Goal: Find contact information: Find contact information

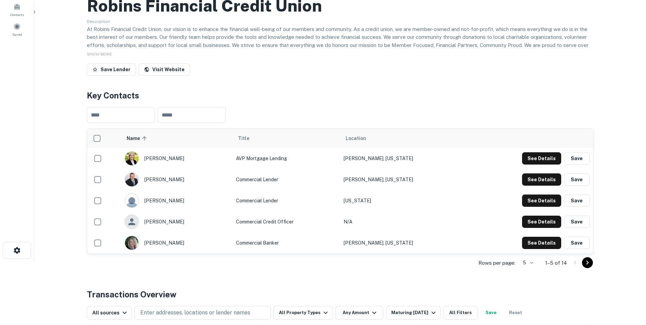
scroll to position [68, 0]
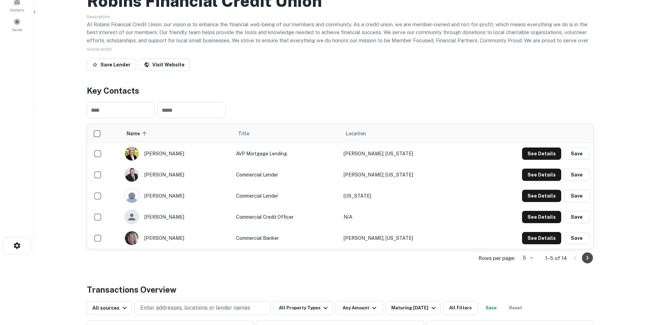
click at [586, 260] on icon "Go to next page" at bounding box center [588, 258] width 8 height 8
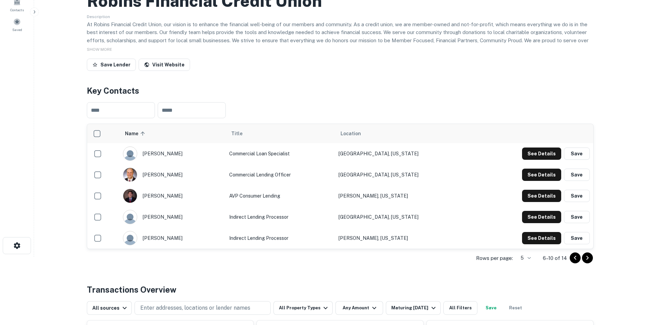
click at [571, 257] on icon "Go to previous page" at bounding box center [575, 258] width 8 height 8
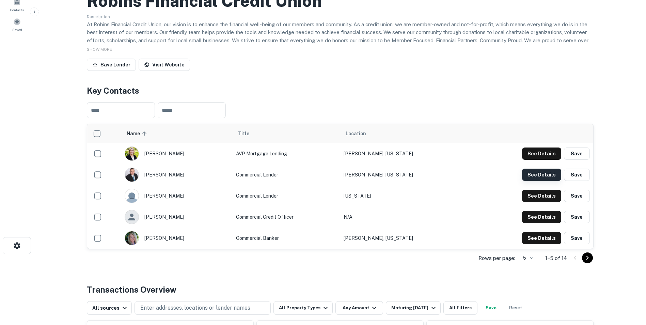
click at [538, 174] on button "See Details" at bounding box center [541, 175] width 39 height 12
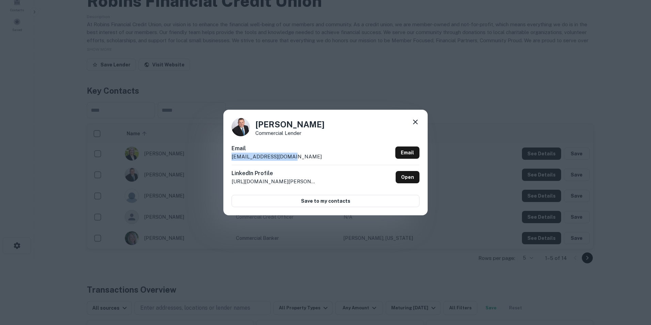
drag, startPoint x: 250, startPoint y: 158, endPoint x: 224, endPoint y: 162, distance: 26.1
click at [224, 162] on div "Bruce Spence Commercial Lender Email bspence@robinsfcu.org Email LinkedIn Profi…" at bounding box center [325, 163] width 204 height 106
drag, startPoint x: 224, startPoint y: 162, endPoint x: 322, endPoint y: 150, distance: 97.8
click at [322, 150] on div "Email bspence@robinsfcu.org Email" at bounding box center [326, 154] width 188 height 20
click at [419, 119] on icon at bounding box center [415, 122] width 8 height 8
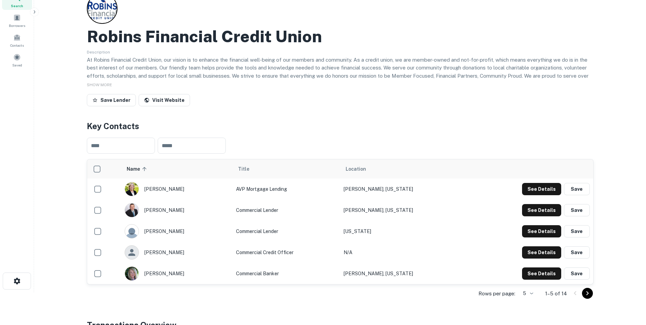
scroll to position [0, 0]
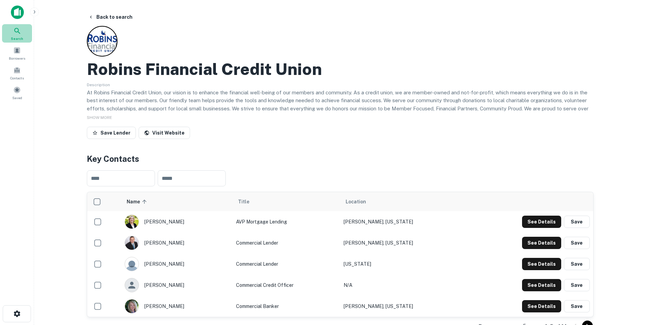
click at [21, 34] on div "Search" at bounding box center [17, 33] width 30 height 18
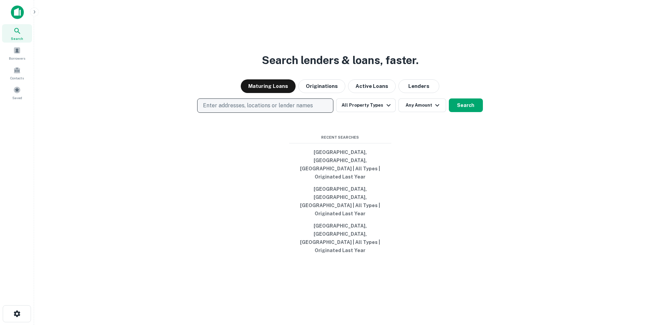
click at [228, 110] on p "Enter addresses, locations or lender names" at bounding box center [258, 106] width 110 height 8
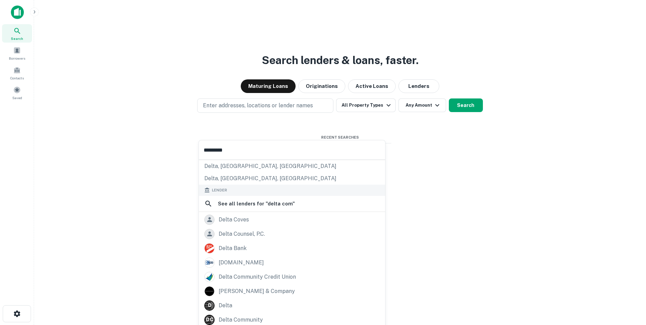
scroll to position [96, 0]
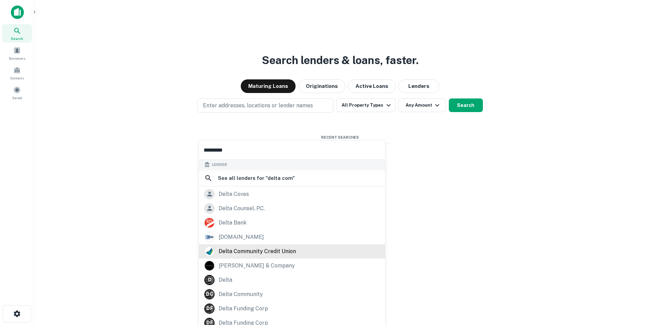
type input "*********"
click at [260, 253] on div "delta community credit union" at bounding box center [257, 251] width 77 height 10
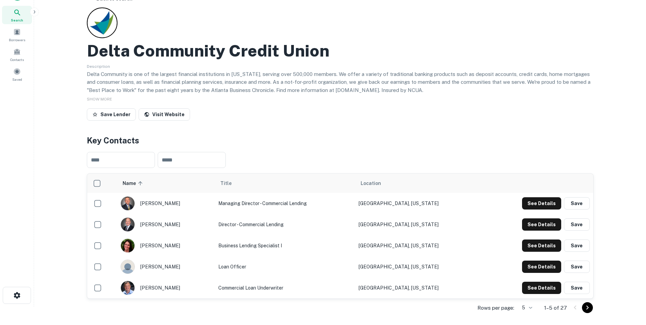
scroll to position [34, 0]
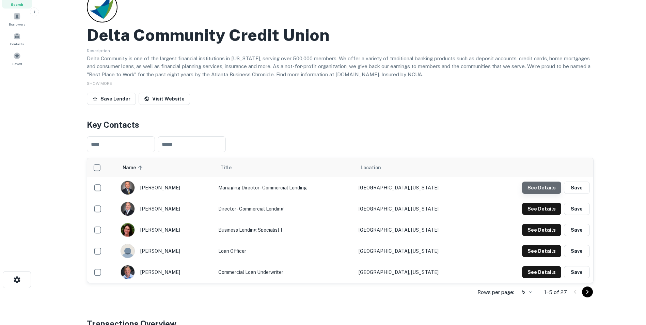
click at [545, 187] on button "See Details" at bounding box center [541, 188] width 39 height 12
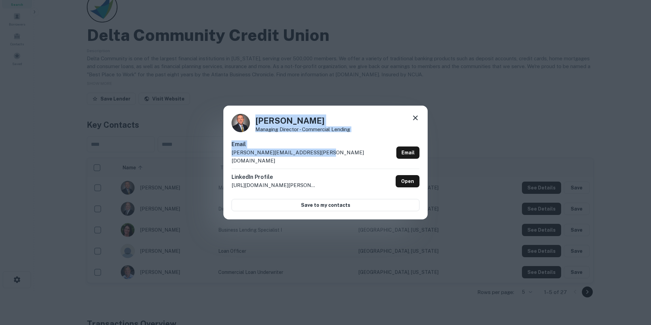
drag, startPoint x: 333, startPoint y: 159, endPoint x: 228, endPoint y: 132, distance: 108.8
click at [228, 132] on div "[PERSON_NAME] Managing Director - Commercial Lending Email [PERSON_NAME][EMAIL_…" at bounding box center [325, 163] width 204 height 114
drag, startPoint x: 228, startPoint y: 132, endPoint x: 270, endPoint y: 129, distance: 43.0
copy div "[PERSON_NAME] Managing Director - Commercial Lending Email [PERSON_NAME][EMAIL_…"
click at [415, 122] on icon at bounding box center [415, 118] width 8 height 8
